Goal: Transaction & Acquisition: Download file/media

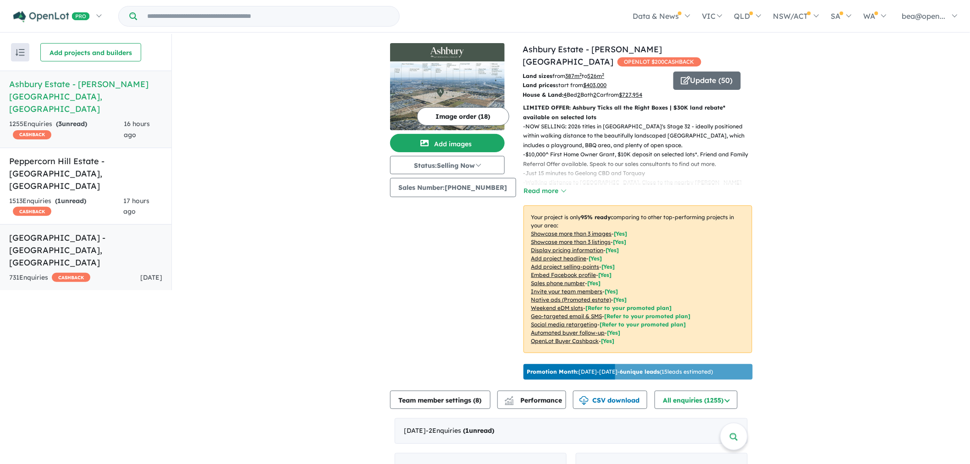
click at [129, 232] on h5 "[GEOGRAPHIC_DATA] - [GEOGRAPHIC_DATA] , [GEOGRAPHIC_DATA]" at bounding box center [85, 250] width 153 height 37
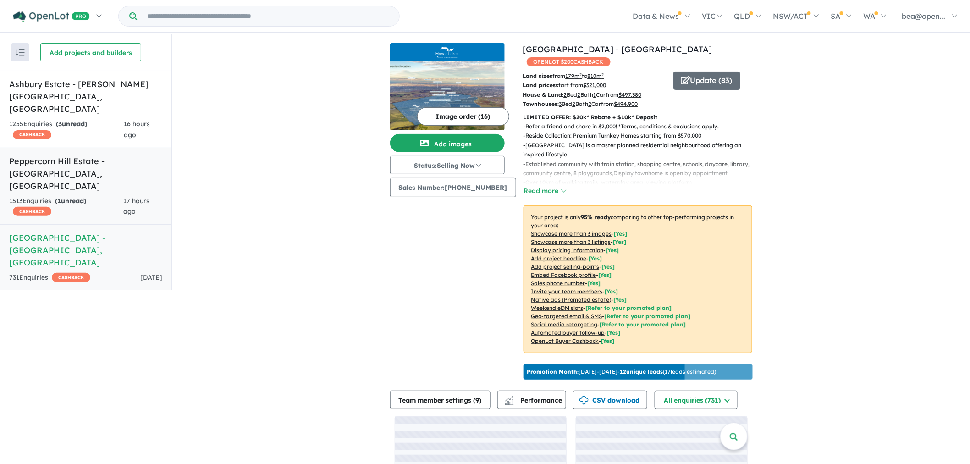
click at [127, 196] on div "17 hours ago" at bounding box center [143, 207] width 39 height 22
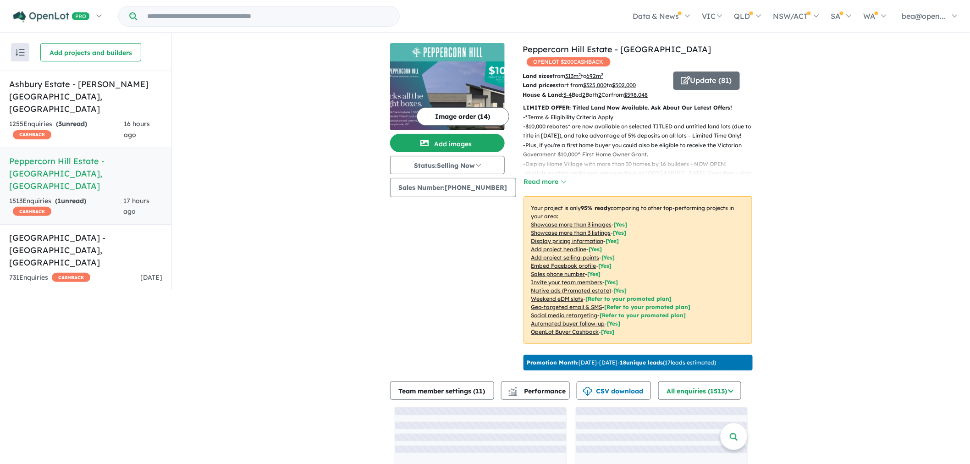
click at [462, 67] on img at bounding box center [447, 95] width 115 height 69
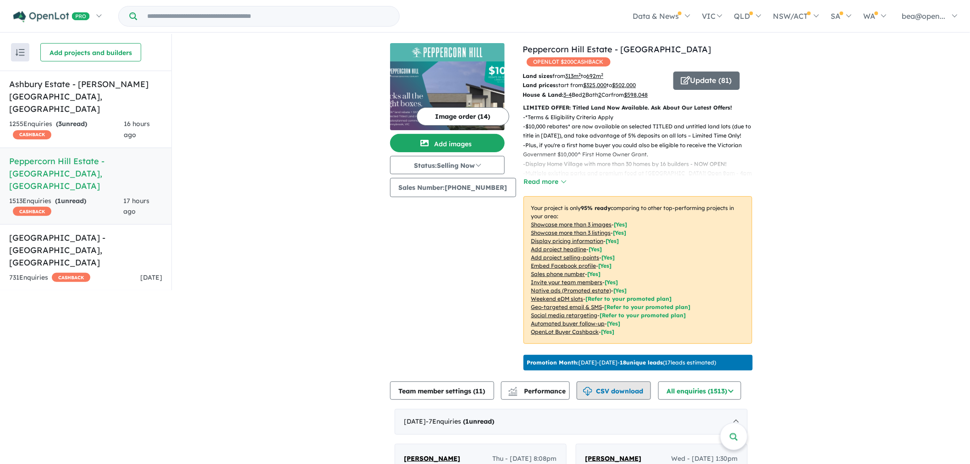
click at [621, 400] on button "CSV download" at bounding box center [614, 390] width 74 height 18
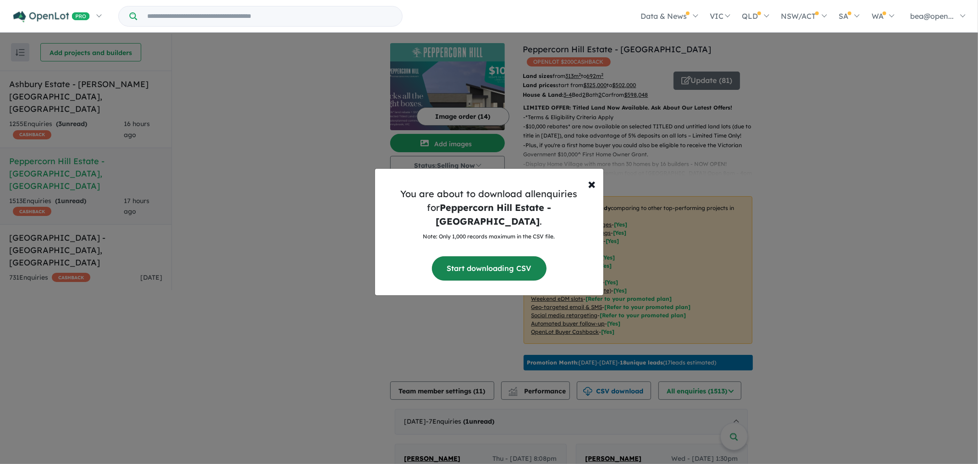
click at [471, 256] on button "Start downloading CSV" at bounding box center [489, 268] width 115 height 24
drag, startPoint x: 595, startPoint y: 195, endPoint x: 494, endPoint y: 189, distance: 101.1
click at [595, 193] on span "×" at bounding box center [592, 183] width 8 height 18
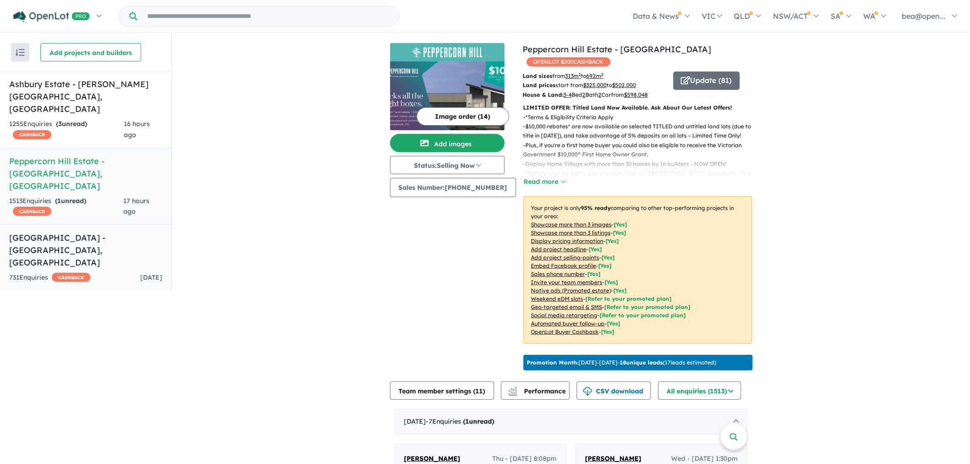
drag, startPoint x: 45, startPoint y: 221, endPoint x: 51, endPoint y: 221, distance: 6.4
click at [45, 232] on h5 "[GEOGRAPHIC_DATA] - [GEOGRAPHIC_DATA] , [GEOGRAPHIC_DATA]" at bounding box center [85, 250] width 153 height 37
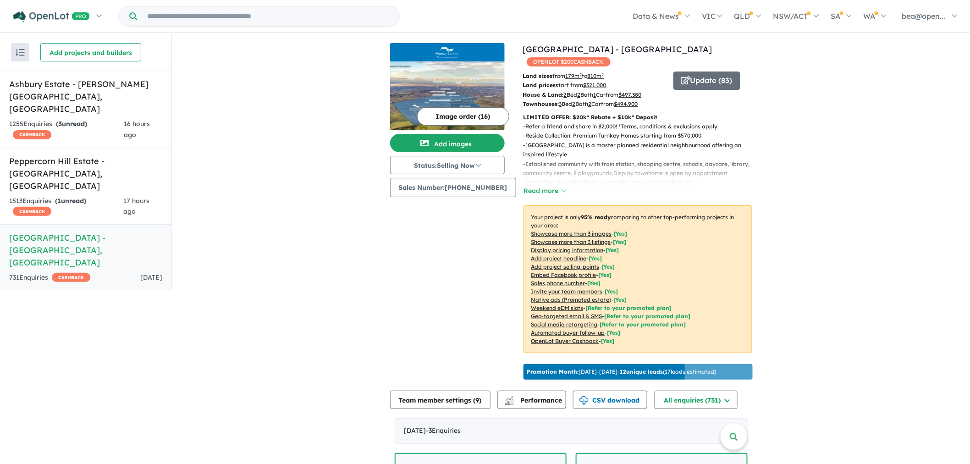
click at [470, 77] on img at bounding box center [447, 95] width 115 height 69
click at [20, 100] on h5 "Ashbury Estate - [PERSON_NAME][GEOGRAPHIC_DATA] , [GEOGRAPHIC_DATA]" at bounding box center [85, 96] width 153 height 37
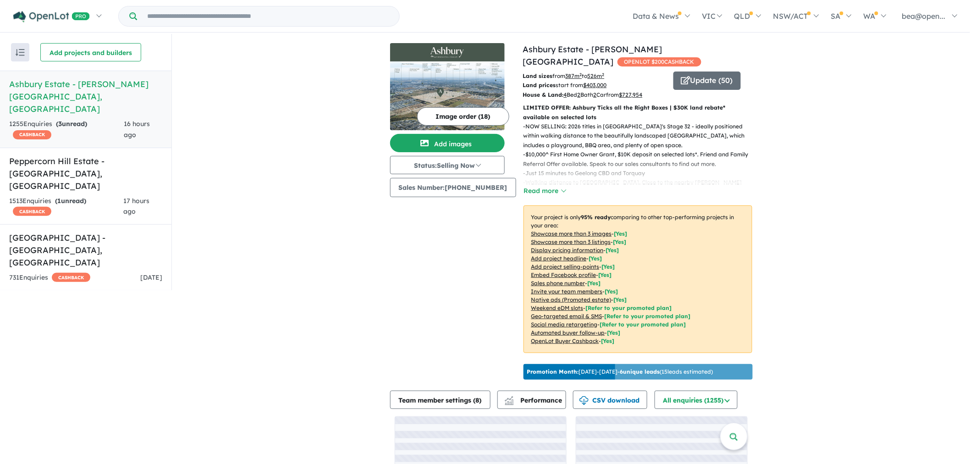
click at [466, 74] on img at bounding box center [447, 95] width 115 height 69
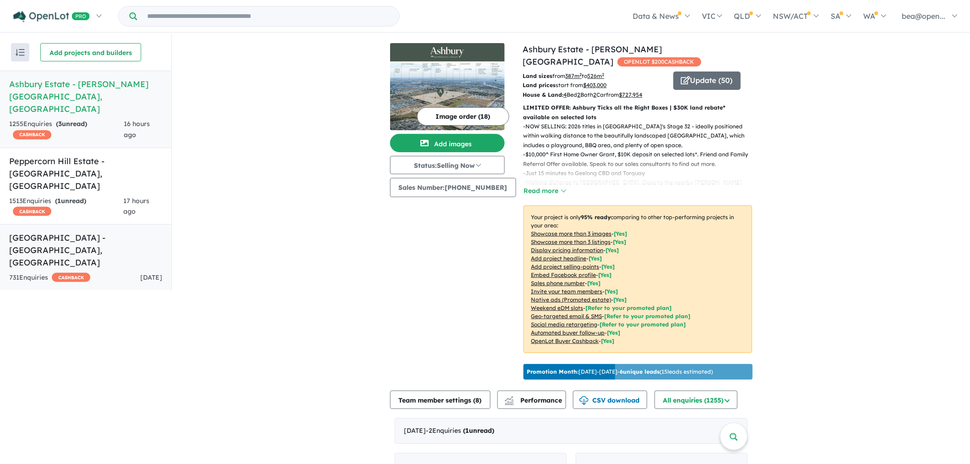
click at [85, 232] on h5 "[GEOGRAPHIC_DATA] - [GEOGRAPHIC_DATA] , [GEOGRAPHIC_DATA]" at bounding box center [85, 250] width 153 height 37
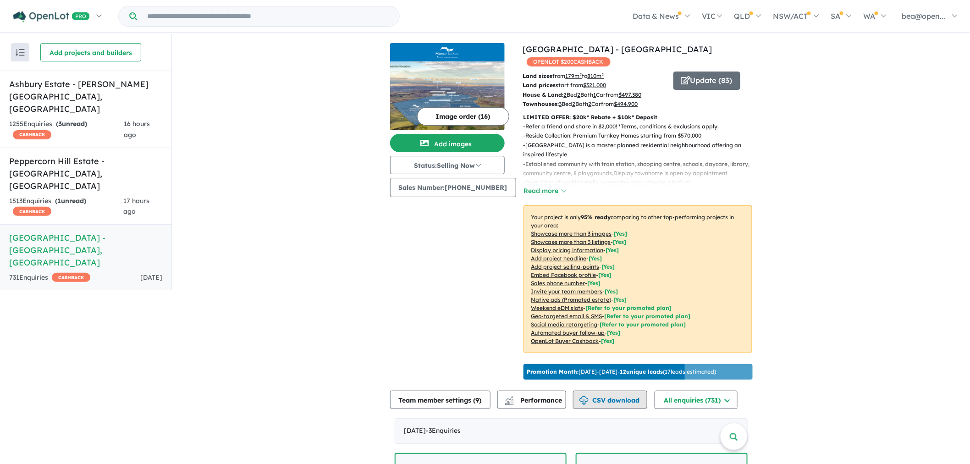
click at [627, 395] on button "CSV download" at bounding box center [610, 400] width 74 height 18
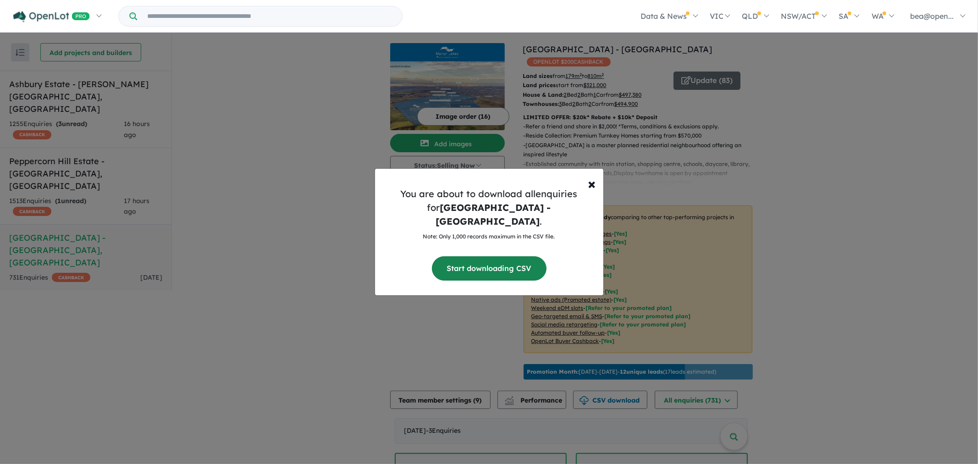
click at [512, 258] on button "Start downloading CSV" at bounding box center [489, 268] width 115 height 24
click at [591, 192] on span "×" at bounding box center [592, 183] width 8 height 18
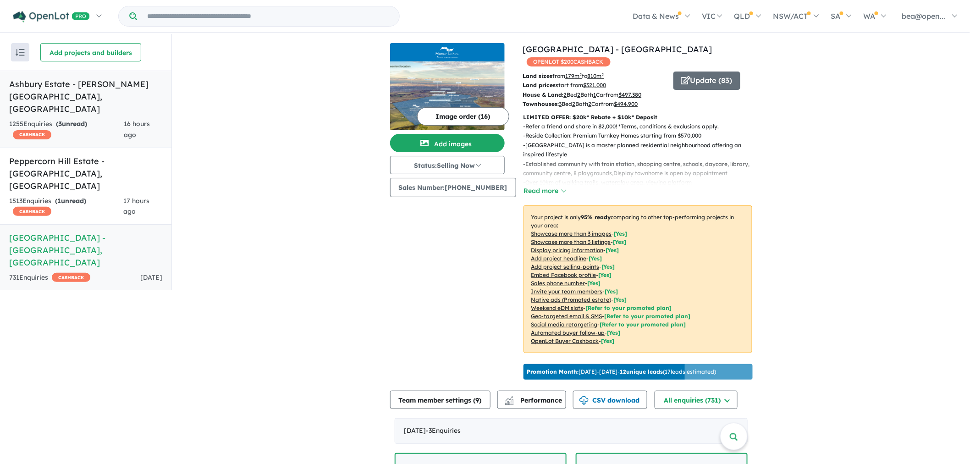
click at [72, 124] on div "1255 Enquir ies ( 3 unread) CASHBACK" at bounding box center [66, 130] width 115 height 22
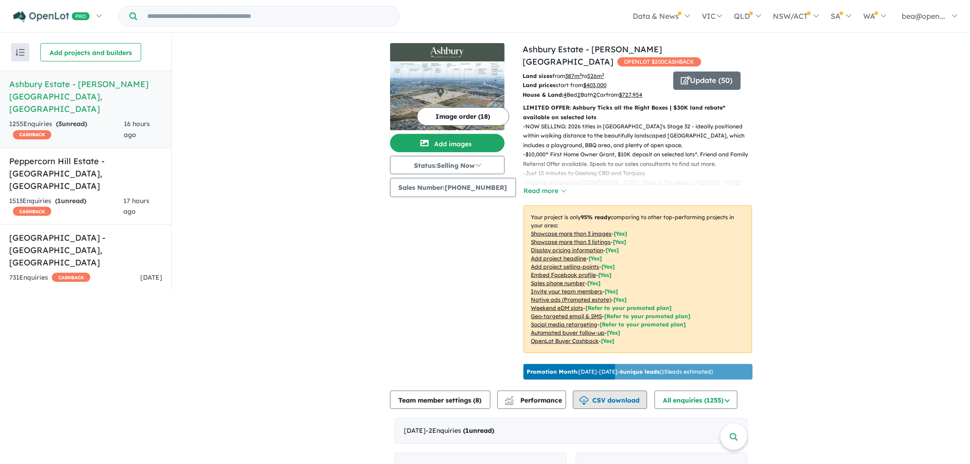
click at [626, 391] on button "CSV download" at bounding box center [610, 400] width 74 height 18
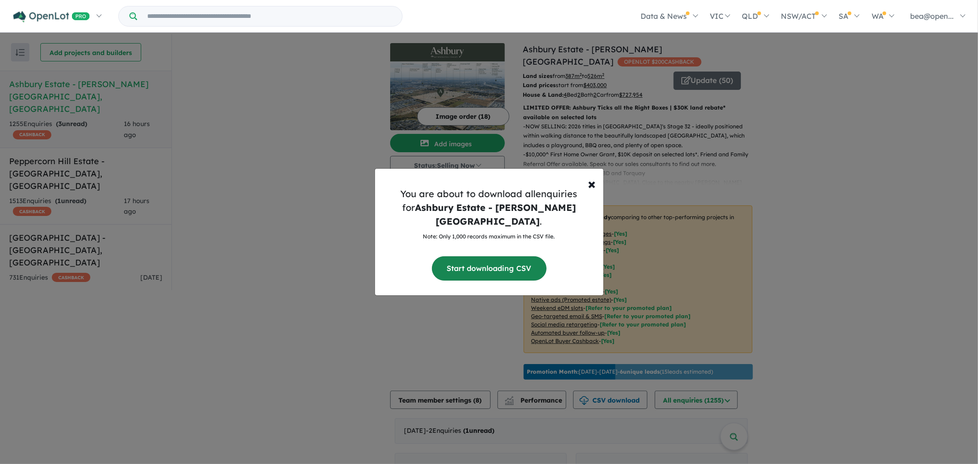
click at [503, 260] on button "Start downloading CSV" at bounding box center [489, 268] width 115 height 24
